Goal: Navigation & Orientation: Find specific page/section

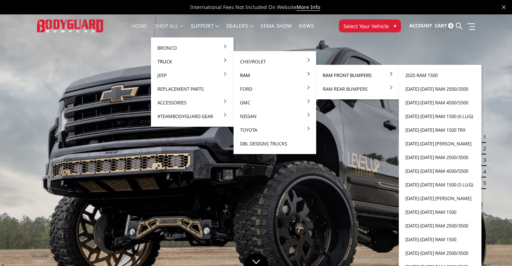
click at [329, 73] on link "Ram Front Bumpers" at bounding box center [357, 75] width 77 height 14
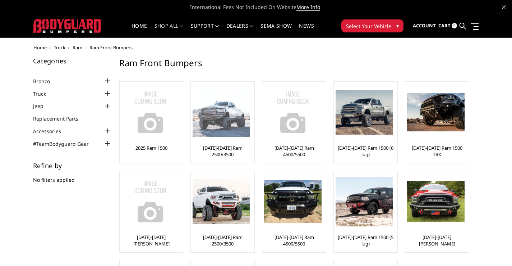
click at [231, 114] on img at bounding box center [222, 112] width 58 height 49
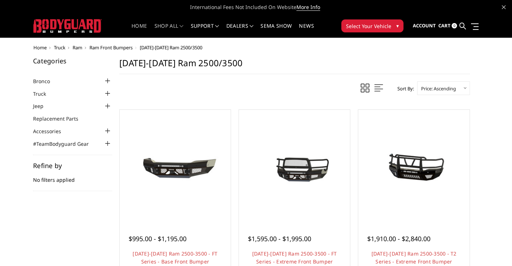
click at [135, 27] on link "Home" at bounding box center [139, 30] width 15 height 14
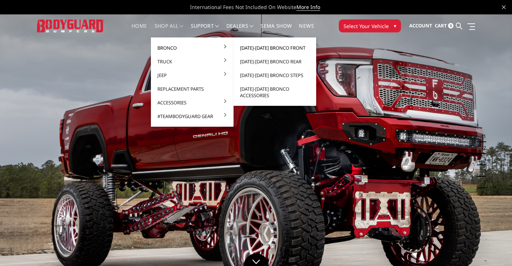
click at [244, 47] on link "[DATE]-[DATE] Bronco Front" at bounding box center [275, 48] width 77 height 14
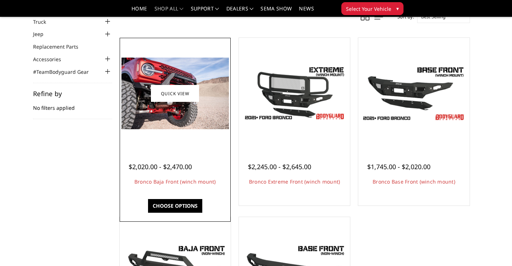
scroll to position [36, 0]
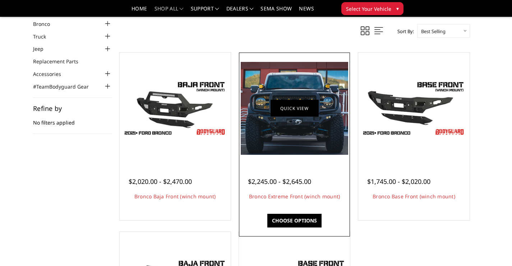
click at [294, 102] on link "Quick view" at bounding box center [295, 108] width 48 height 17
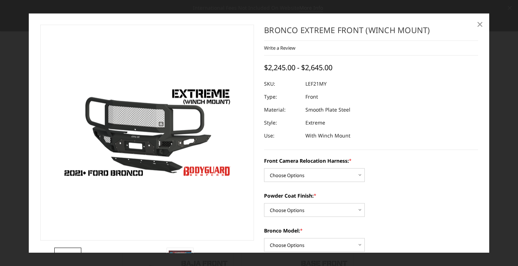
drag, startPoint x: 479, startPoint y: 23, endPoint x: 471, endPoint y: 25, distance: 8.7
click at [480, 23] on span "×" at bounding box center [479, 24] width 6 height 15
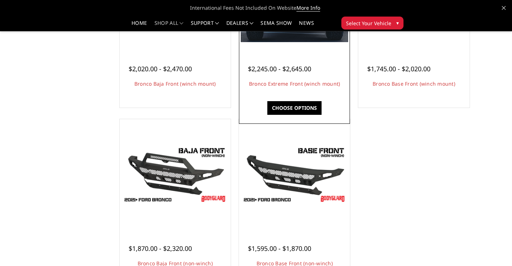
scroll to position [180, 0]
